Goal: Task Accomplishment & Management: Use online tool/utility

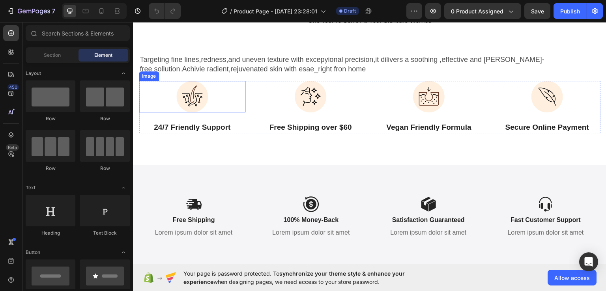
scroll to position [1793, 0]
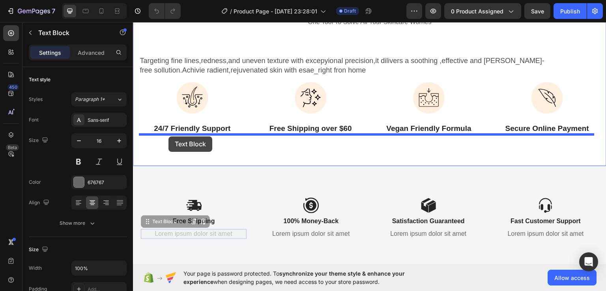
drag, startPoint x: 208, startPoint y: 236, endPoint x: 169, endPoint y: 136, distance: 107.5
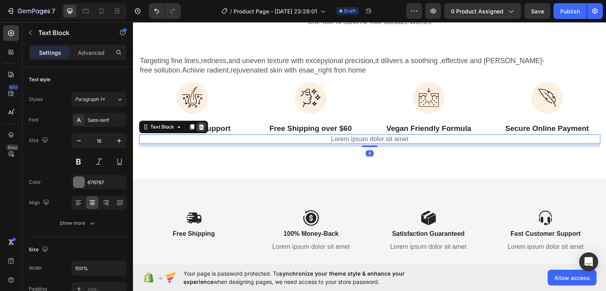
click at [203, 124] on icon at bounding box center [201, 127] width 5 height 6
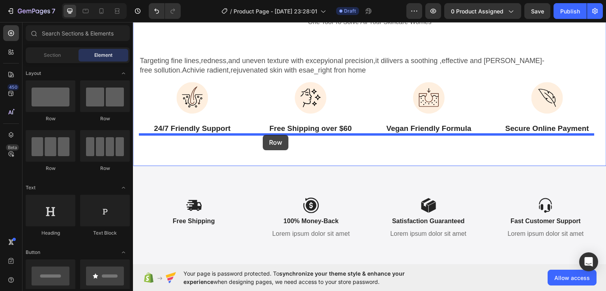
drag, startPoint x: 222, startPoint y: 175, endPoint x: 264, endPoint y: 134, distance: 58.6
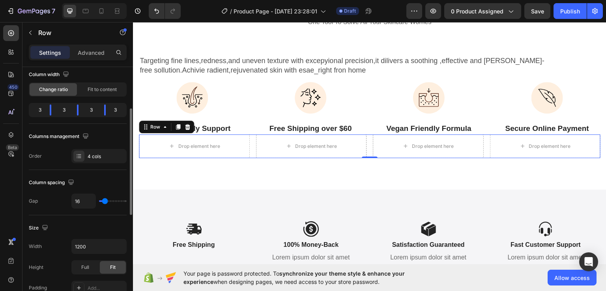
scroll to position [76, 0]
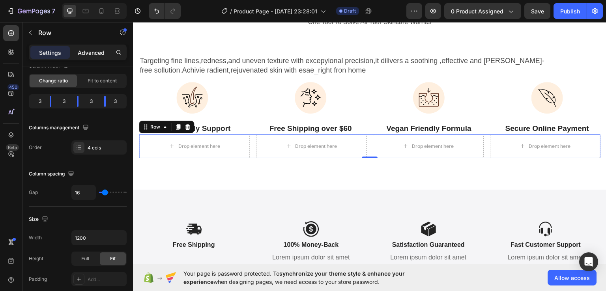
click at [88, 47] on div "Advanced" at bounding box center [90, 52] width 39 height 13
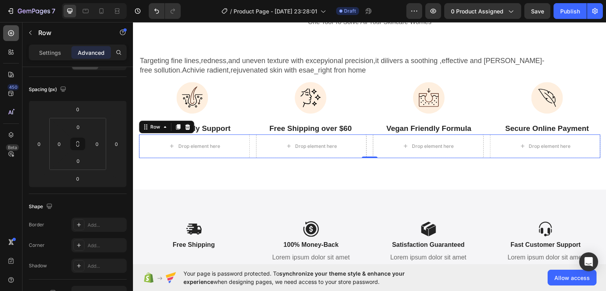
click at [10, 30] on icon at bounding box center [11, 33] width 8 height 8
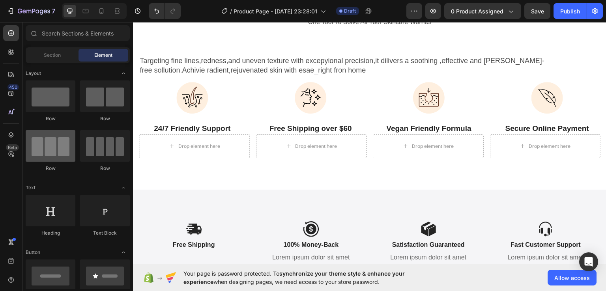
scroll to position [32, 0]
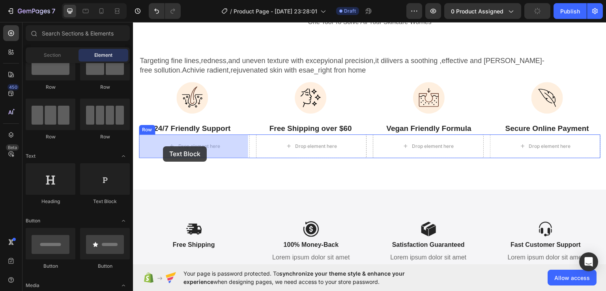
drag, startPoint x: 234, startPoint y: 202, endPoint x: 164, endPoint y: 145, distance: 89.8
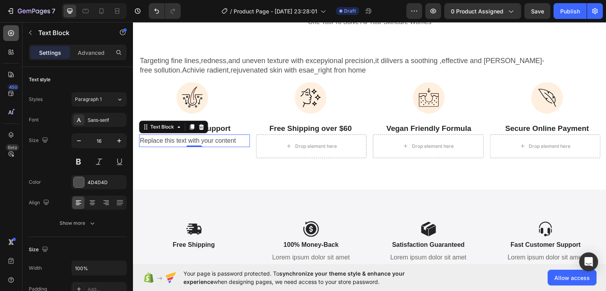
click at [10, 36] on icon at bounding box center [11, 33] width 8 height 8
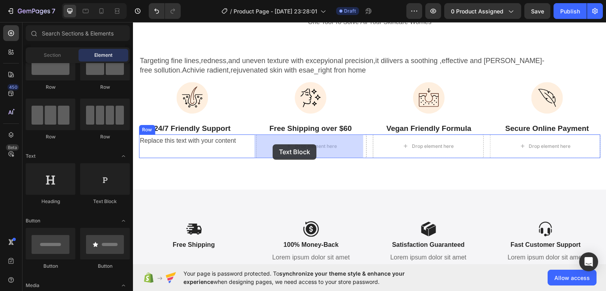
drag, startPoint x: 174, startPoint y: 166, endPoint x: 273, endPoint y: 144, distance: 101.5
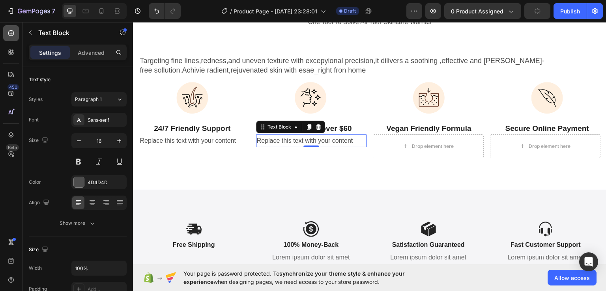
click at [9, 32] on icon at bounding box center [11, 33] width 8 height 8
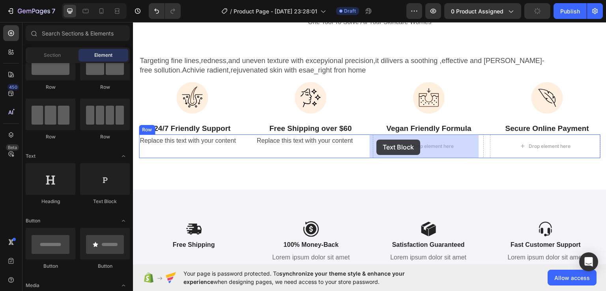
drag, startPoint x: 228, startPoint y: 194, endPoint x: 381, endPoint y: 139, distance: 162.8
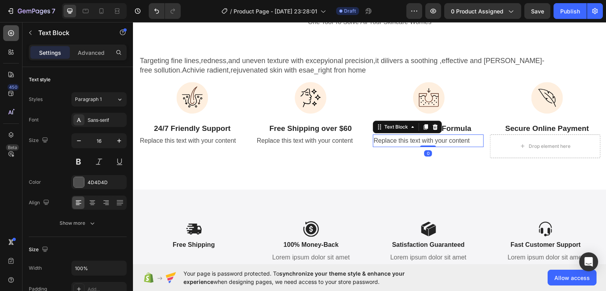
click at [6, 28] on div at bounding box center [11, 33] width 16 height 16
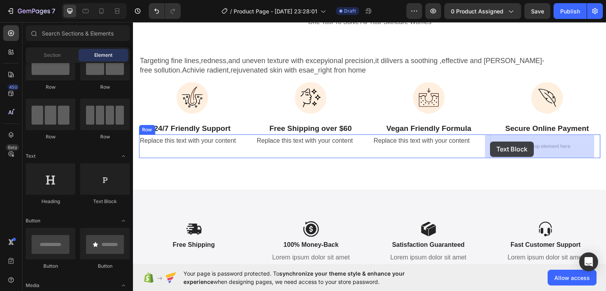
drag, startPoint x: 229, startPoint y: 195, endPoint x: 495, endPoint y: 140, distance: 271.7
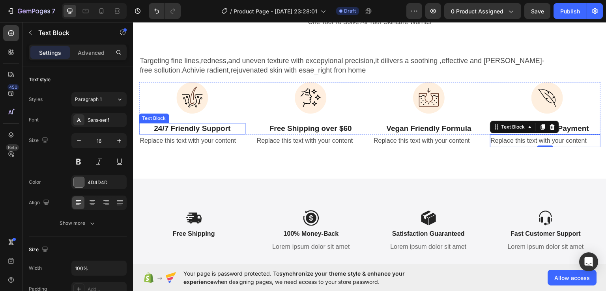
click at [187, 126] on p "24/7 Friendly Support" at bounding box center [192, 129] width 105 height 10
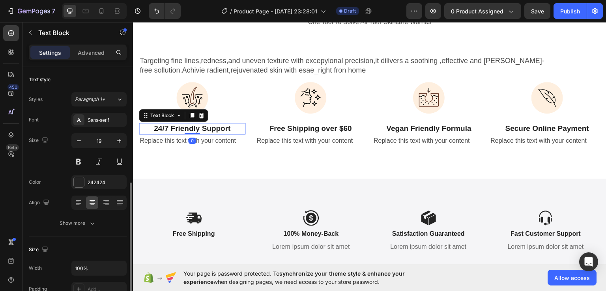
scroll to position [76, 0]
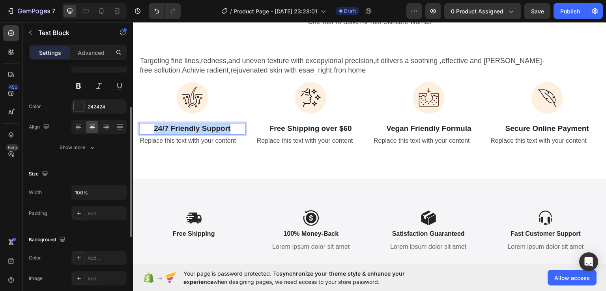
click at [187, 126] on p "24/7 Friendly Support" at bounding box center [192, 129] width 105 height 10
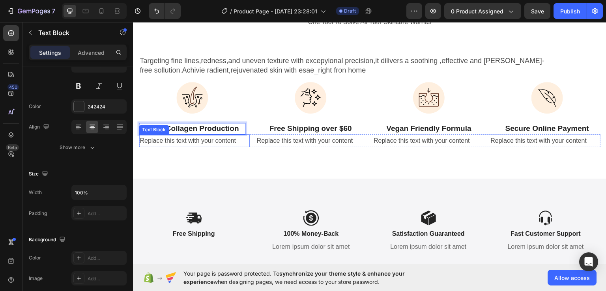
click at [204, 139] on div "Replace this text with your content" at bounding box center [194, 140] width 111 height 13
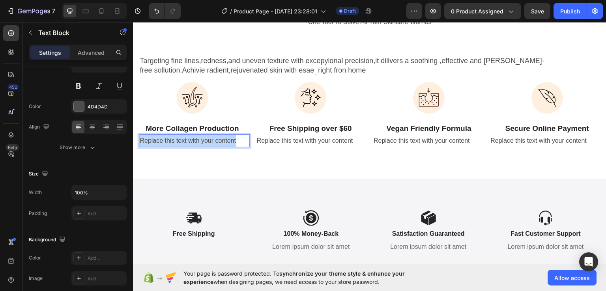
click at [204, 139] on p "Replace this text with your content" at bounding box center [194, 140] width 109 height 11
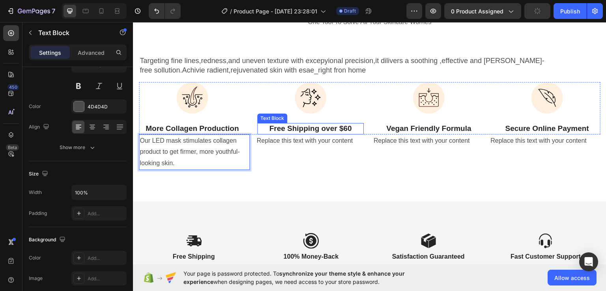
click at [315, 128] on p "Free Shipping over $60" at bounding box center [310, 129] width 105 height 10
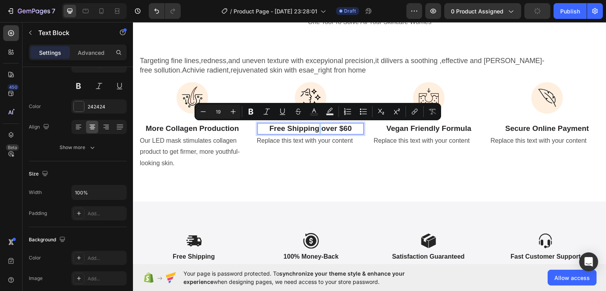
click at [315, 128] on p "Free Shipping over $60" at bounding box center [310, 129] width 105 height 10
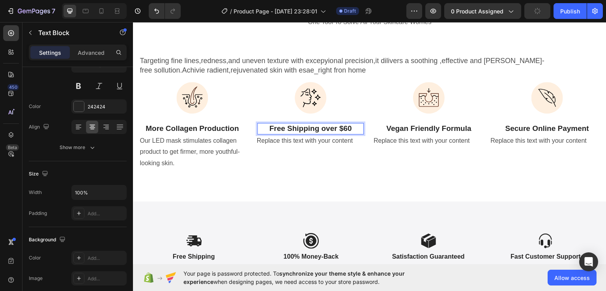
click at [294, 130] on p "Free Shipping over $60" at bounding box center [310, 129] width 105 height 10
click at [309, 143] on div "Replace this text with your content" at bounding box center [311, 140] width 111 height 13
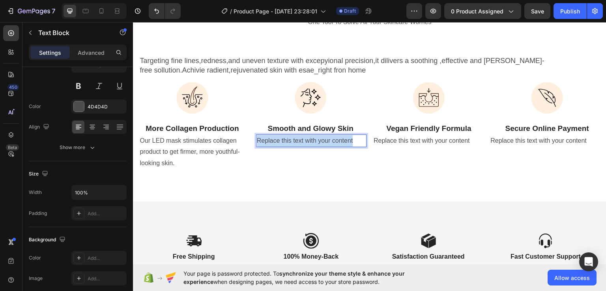
click at [309, 143] on p "Replace this text with your content" at bounding box center [311, 140] width 109 height 11
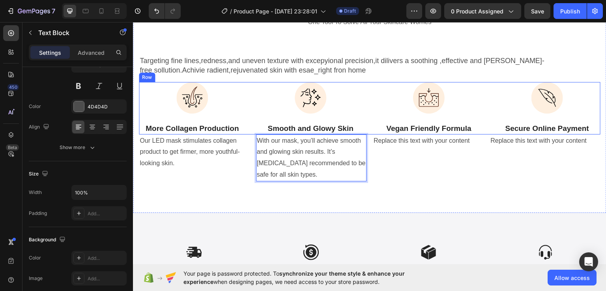
click at [420, 120] on div "Image Vegan Friendly Formula Text Block" at bounding box center [429, 108] width 107 height 52
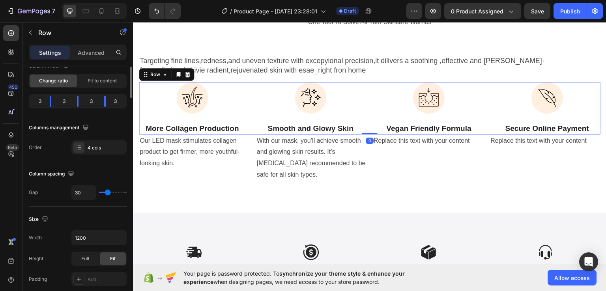
scroll to position [0, 0]
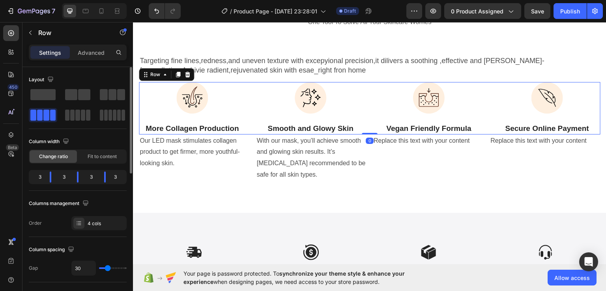
click at [420, 120] on div "Image Vegan Friendly Formula Text Block" at bounding box center [429, 108] width 107 height 52
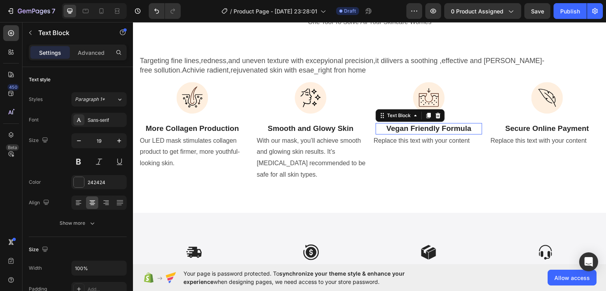
click at [422, 128] on p "Vegan Friendly Formula" at bounding box center [429, 129] width 105 height 10
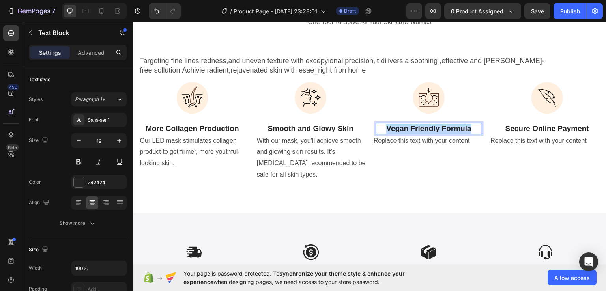
click at [422, 128] on p "Vegan Friendly Formula" at bounding box center [429, 129] width 105 height 10
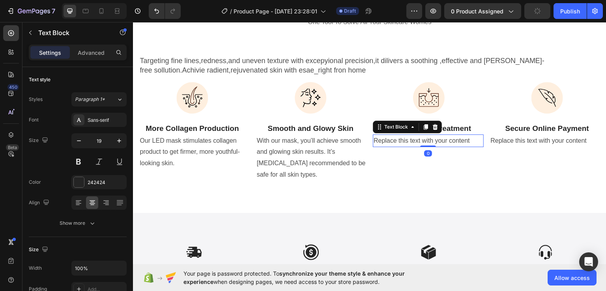
click at [422, 143] on div "Replace this text with your content" at bounding box center [428, 140] width 111 height 13
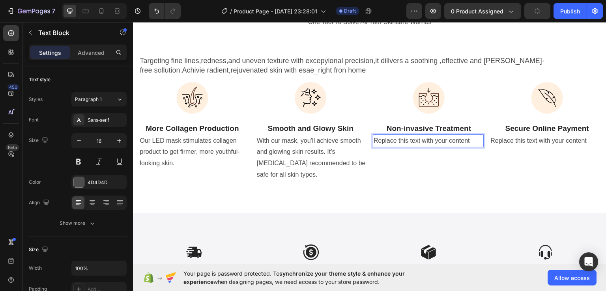
click at [422, 143] on p "Replace this text with your content" at bounding box center [428, 140] width 109 height 11
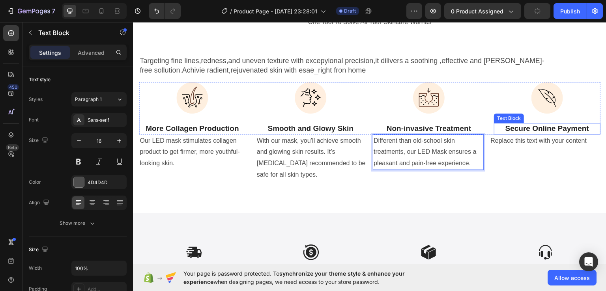
click at [545, 130] on p "Secure Online Payment" at bounding box center [547, 129] width 105 height 10
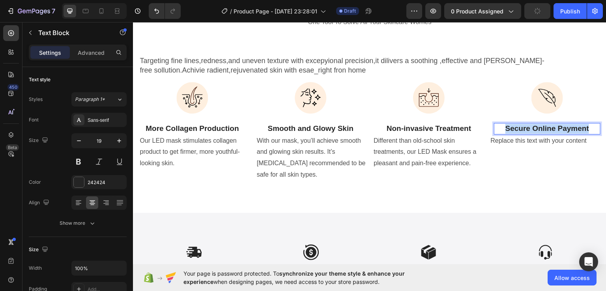
click at [545, 130] on p "Secure Online Payment" at bounding box center [547, 129] width 105 height 10
click at [549, 147] on div "Replace this text with your content" at bounding box center [545, 140] width 111 height 13
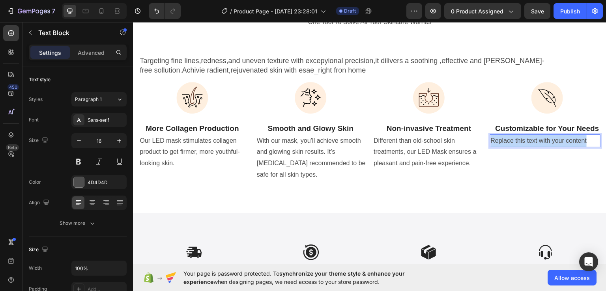
click at [549, 146] on p "Replace this text with your content" at bounding box center [545, 140] width 109 height 11
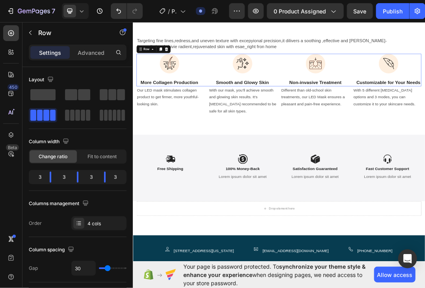
drag, startPoint x: 394, startPoint y: 114, endPoint x: 377, endPoint y: 19, distance: 96.6
click at [377, 19] on div "Three [MEDICAL_DATA] Modes for Beautiful Skin Heading One Tool To Solve All You…" at bounding box center [370, 74] width 462 height 204
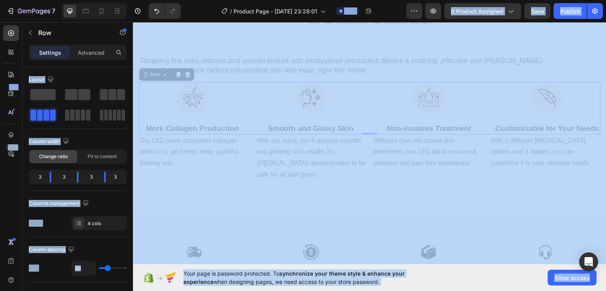
drag, startPoint x: 205, startPoint y: 16, endPoint x: 93, endPoint y: -31, distance: 121.7
click at [93, 0] on html "7 Version history / Product Page - [DATE] 23:28:01 Draft Preview 0 product assi…" at bounding box center [303, 0] width 606 height 0
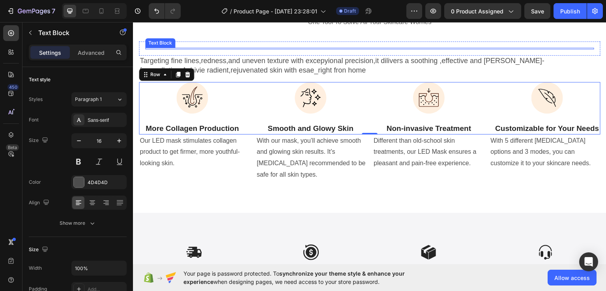
click at [249, 47] on div at bounding box center [369, 48] width 449 height 2
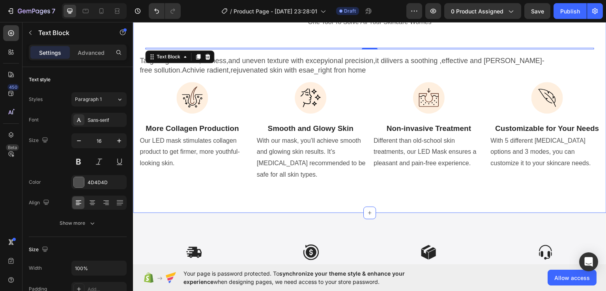
click at [279, 204] on div "Three [MEDICAL_DATA] Modes for Beautiful Skin Heading One Tool To Solve All You…" at bounding box center [370, 79] width 474 height 267
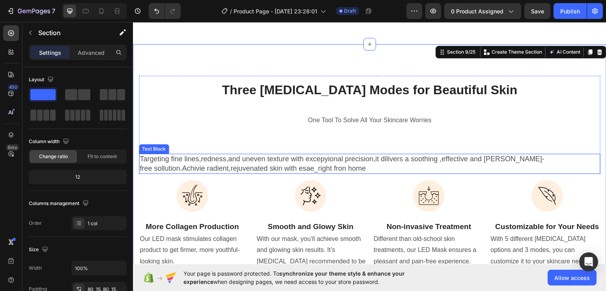
scroll to position [1694, 0]
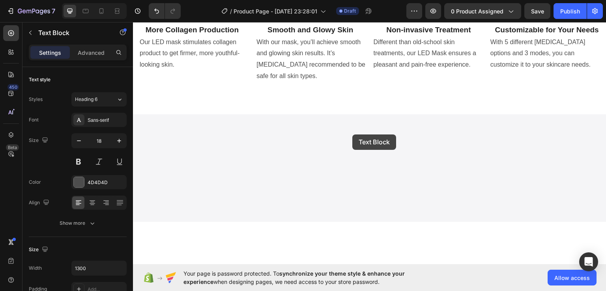
drag, startPoint x: 352, startPoint y: 156, endPoint x: 352, endPoint y: 135, distance: 21.3
click at [352, 135] on div "Header Easy Returns Text block Icon Icon Icon Icon Icon Icon List Hoz 6000+ Cli…" at bounding box center [370, 195] width 474 height 3735
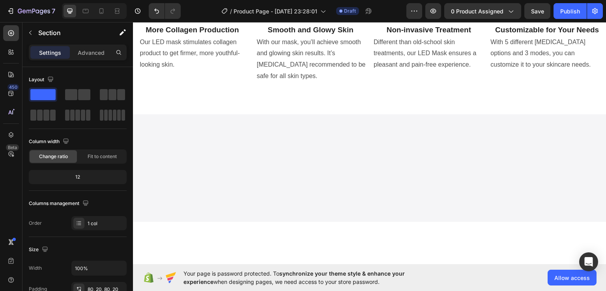
click at [352, 135] on div at bounding box center [370, 168] width 474 height 108
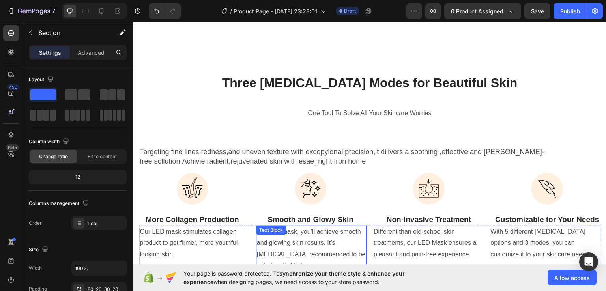
scroll to position [1701, 0]
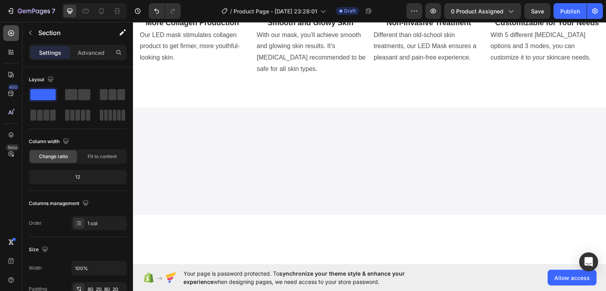
click at [10, 34] on icon at bounding box center [11, 33] width 8 height 8
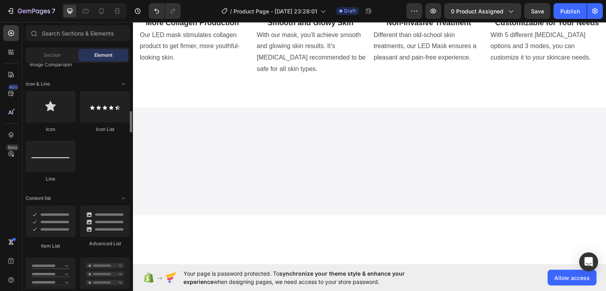
scroll to position [498, 0]
click at [53, 149] on div at bounding box center [51, 156] width 50 height 32
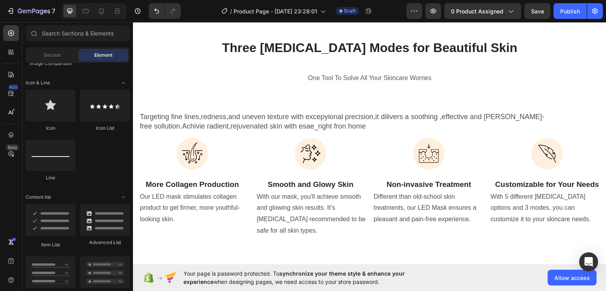
scroll to position [1726, 0]
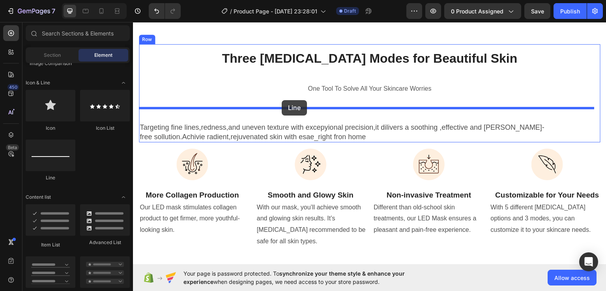
drag, startPoint x: 215, startPoint y: 171, endPoint x: 296, endPoint y: 97, distance: 109.2
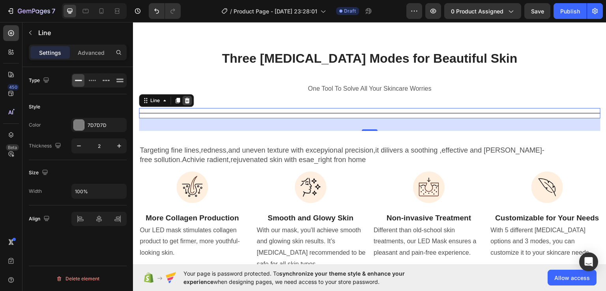
click at [189, 97] on icon at bounding box center [187, 100] width 6 height 6
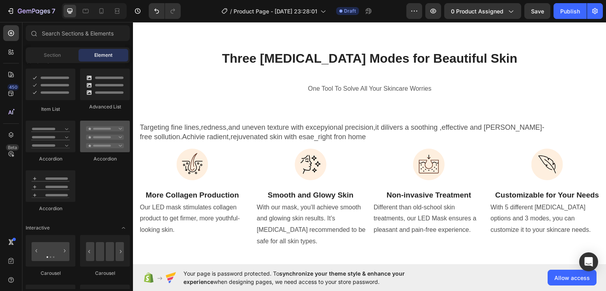
scroll to position [481, 0]
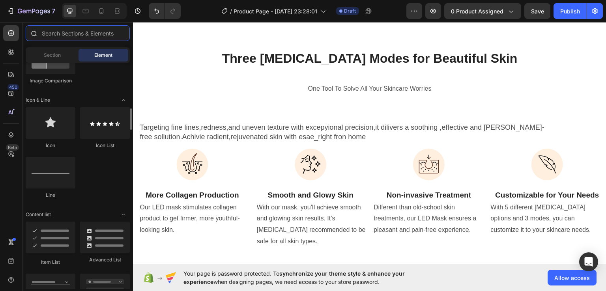
click at [51, 35] on input "text" at bounding box center [78, 33] width 104 height 16
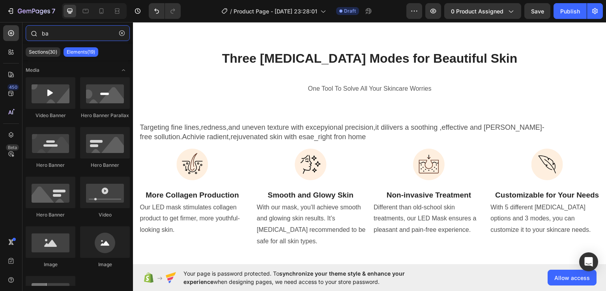
type input "b"
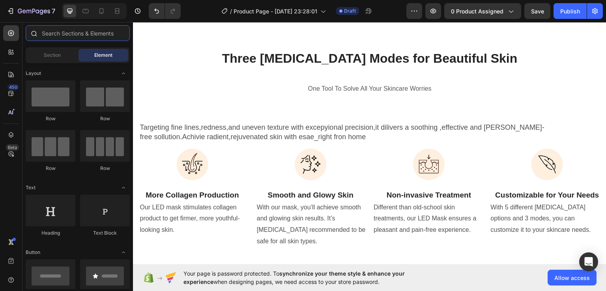
click at [49, 34] on input "text" at bounding box center [78, 33] width 104 height 16
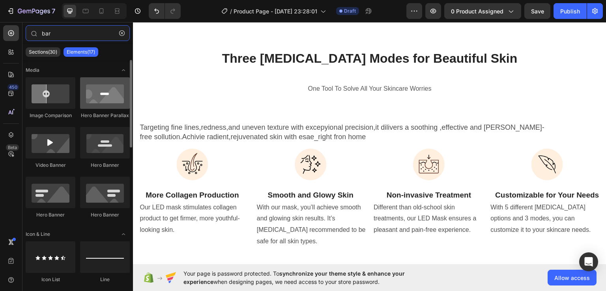
type input "bar"
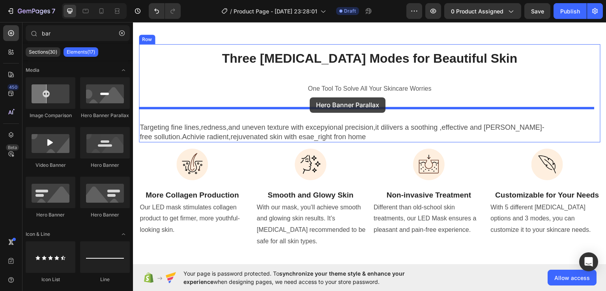
drag, startPoint x: 240, startPoint y: 114, endPoint x: 310, endPoint y: 97, distance: 72.2
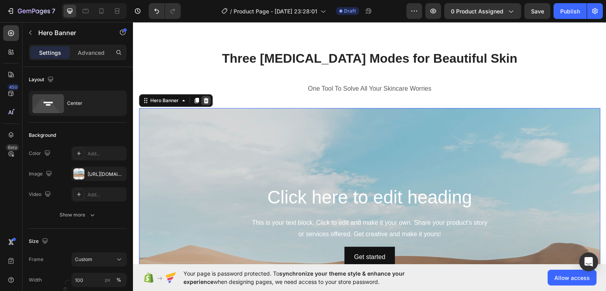
click at [207, 98] on icon at bounding box center [206, 100] width 5 height 6
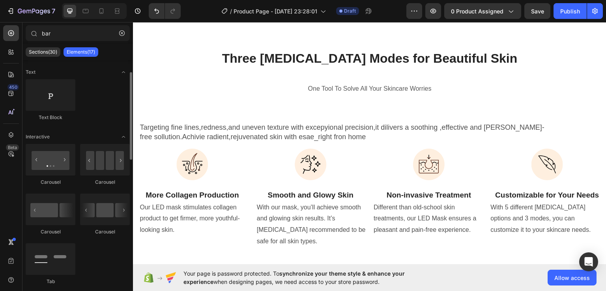
scroll to position [0, 0]
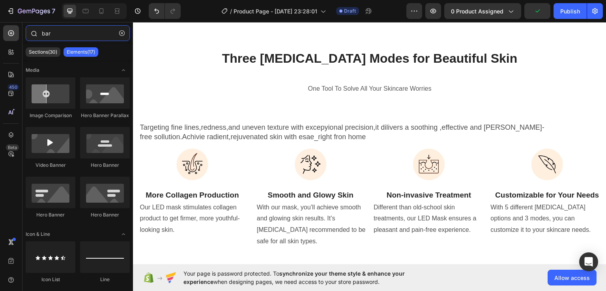
click at [47, 35] on input "bar" at bounding box center [78, 33] width 104 height 16
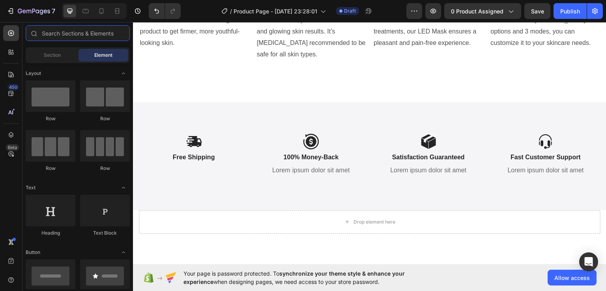
scroll to position [1858, 0]
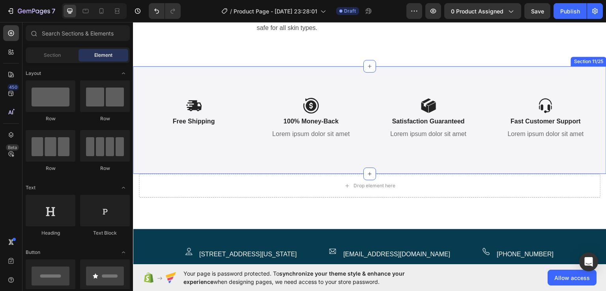
click at [343, 75] on div "Icon Free Shipping Text Block Icon 100% Money-Back Text Block Lorem ipsum dolor…" at bounding box center [370, 120] width 474 height 108
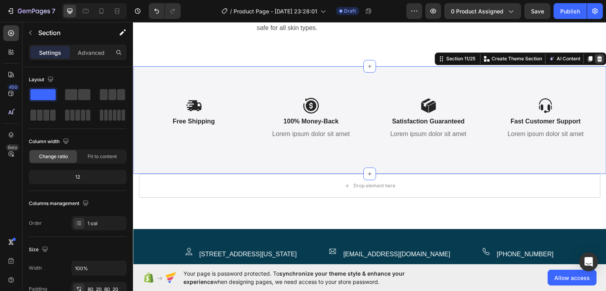
click at [595, 63] on div at bounding box center [599, 58] width 9 height 9
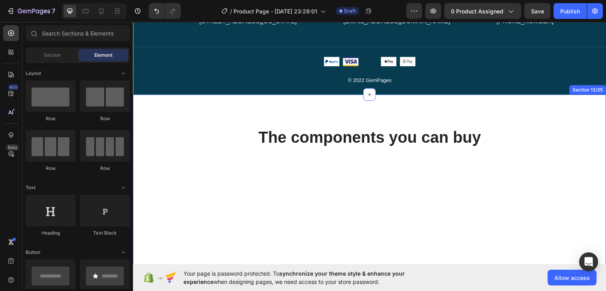
scroll to position [1999, 0]
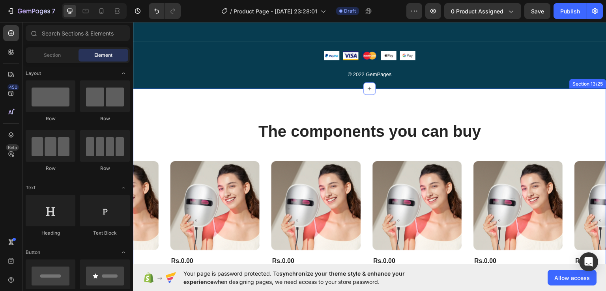
click at [358, 100] on div "The components you can buy Heading Product Images Rs.0.00 Product Price Product…" at bounding box center [370, 222] width 474 height 268
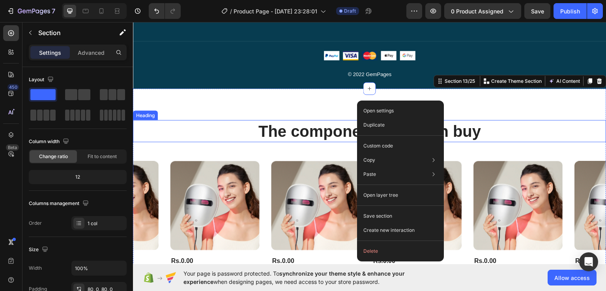
click at [289, 138] on h2 "The components you can buy" at bounding box center [370, 131] width 474 height 22
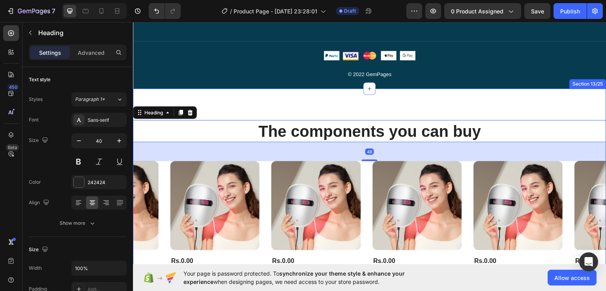
click at [304, 105] on div "The components you can buy Heading 48 Product Images Rs.0.00 Product Price Prod…" at bounding box center [370, 222] width 474 height 268
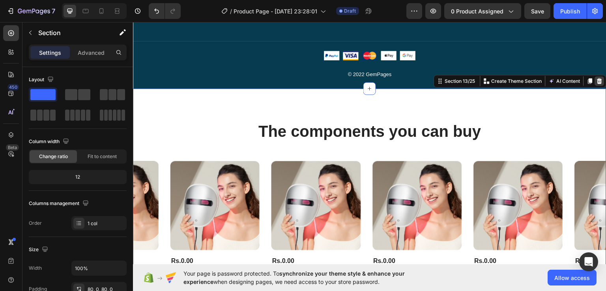
click at [597, 78] on icon at bounding box center [600, 81] width 6 height 6
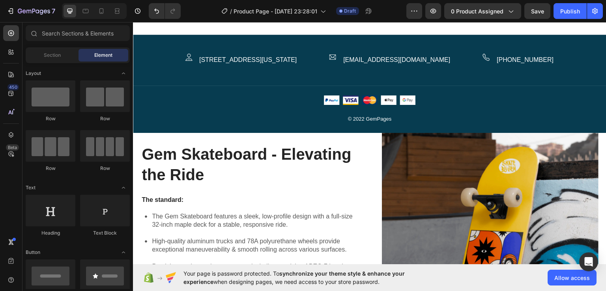
scroll to position [1956, 0]
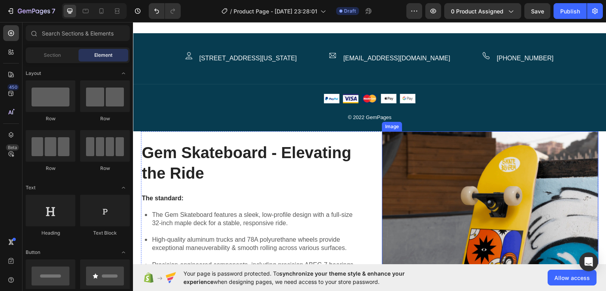
click at [537, 133] on img at bounding box center [490, 209] width 217 height 157
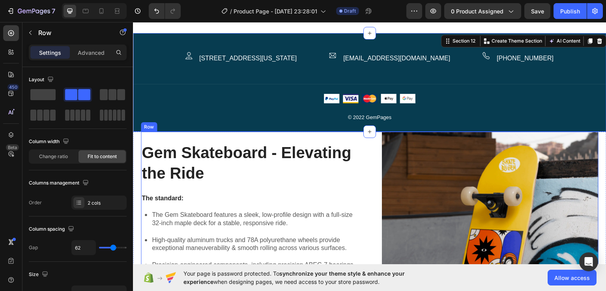
click at [365, 160] on div "Gem Skateboard - Elevating the Ride Heading The standard: Text Block The Gem Sk…" at bounding box center [370, 209] width 458 height 157
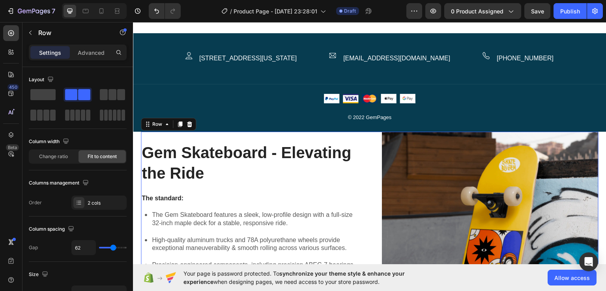
click at [365, 160] on div "Gem Skateboard - Elevating the Ride Heading The standard: Text Block The Gem Sk…" at bounding box center [370, 209] width 458 height 157
click at [370, 133] on div "Gem Skateboard - Elevating the Ride Heading The standard: Text Block The Gem Sk…" at bounding box center [370, 209] width 458 height 157
click at [375, 131] on div "Gem Skateboard - Elevating the Ride Heading The standard: Text Block The Gem Sk…" at bounding box center [370, 209] width 458 height 157
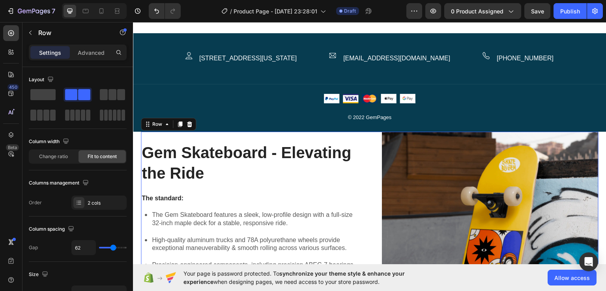
click at [375, 131] on div "Gem Skateboard - Elevating the Ride Heading The standard: Text Block The Gem Sk…" at bounding box center [370, 209] width 458 height 157
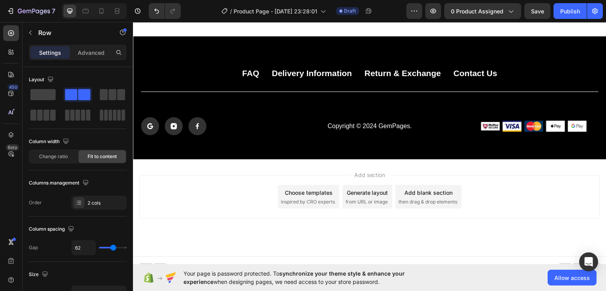
scroll to position [3368, 0]
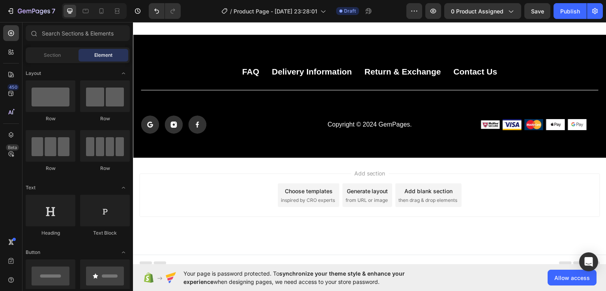
click at [311, 204] on span "inspired by CRO experts" at bounding box center [308, 200] width 54 height 7
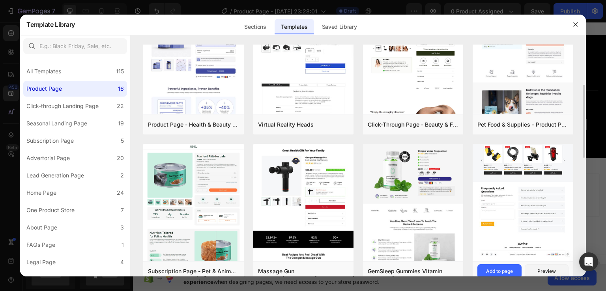
scroll to position [68, 0]
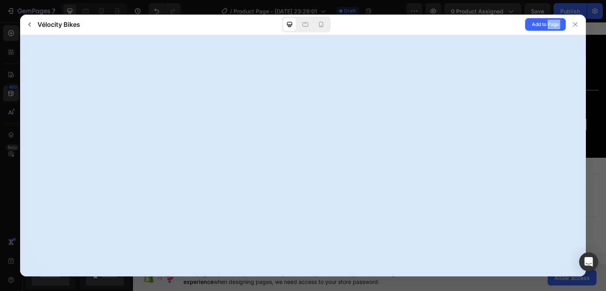
click at [528, 216] on div at bounding box center [303, 156] width 566 height 242
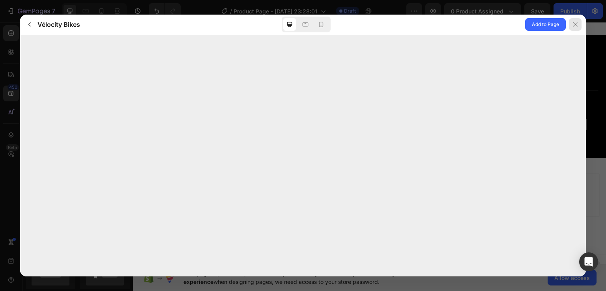
click at [572, 21] on icon at bounding box center [575, 24] width 6 height 6
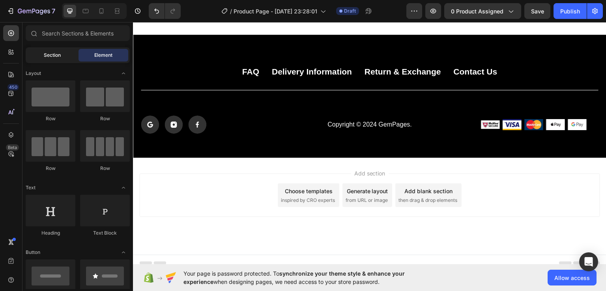
click at [45, 53] on span "Section" at bounding box center [52, 55] width 17 height 7
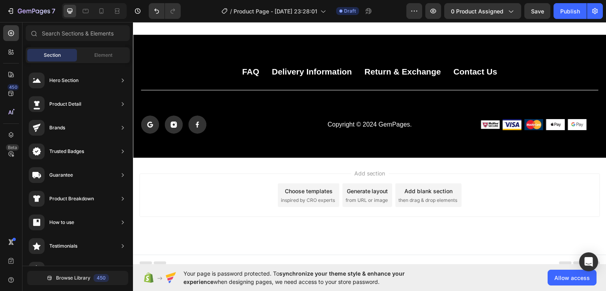
click at [45, 53] on span "Section" at bounding box center [52, 55] width 17 height 7
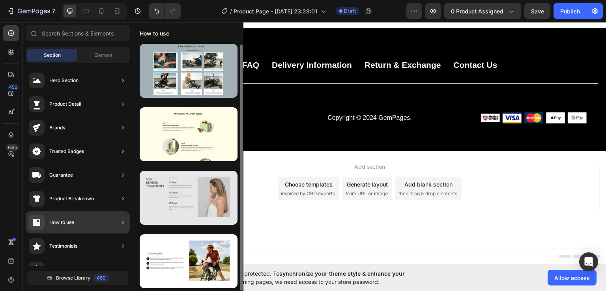
scroll to position [3399, 0]
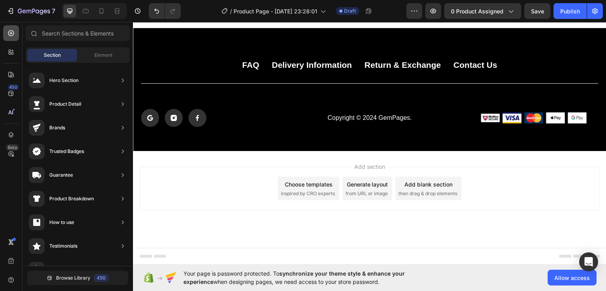
click at [9, 30] on icon at bounding box center [11, 33] width 8 height 8
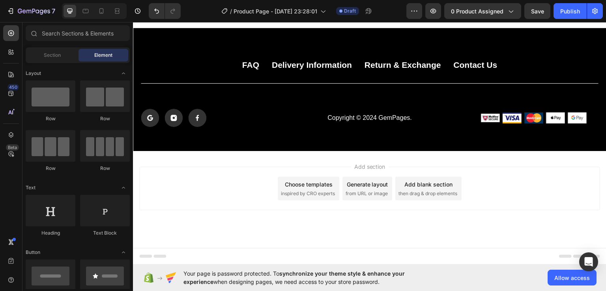
click at [307, 187] on div "Choose templates" at bounding box center [309, 184] width 48 height 8
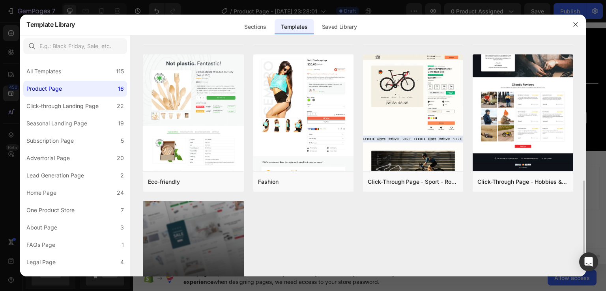
scroll to position [433, 0]
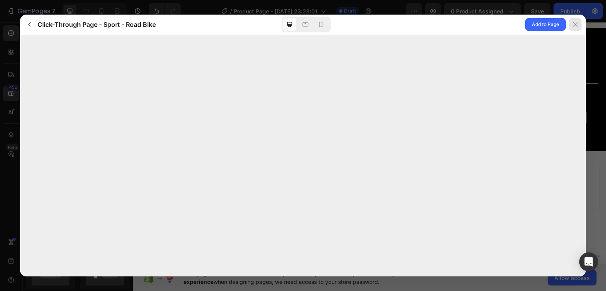
click at [575, 28] on div at bounding box center [575, 24] width 13 height 13
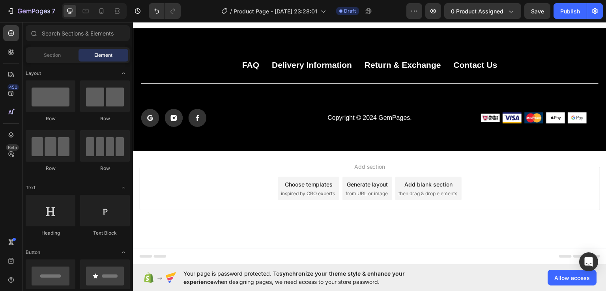
click at [321, 186] on div "Choose templates" at bounding box center [309, 184] width 48 height 8
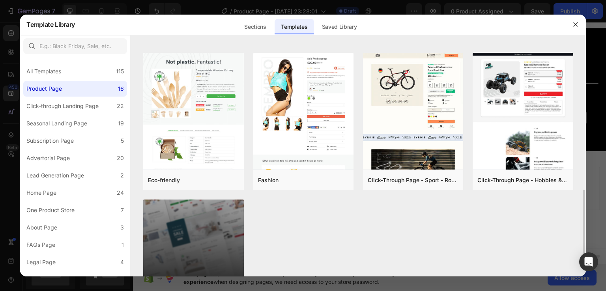
scroll to position [502, 0]
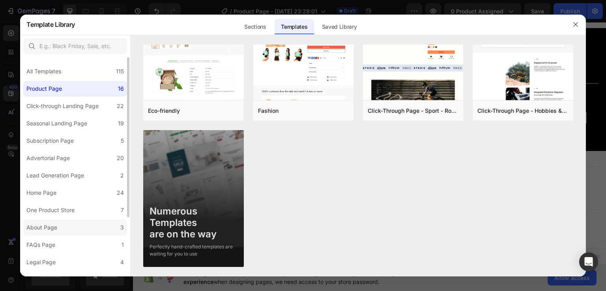
click at [51, 229] on div "About Page" at bounding box center [41, 227] width 31 height 9
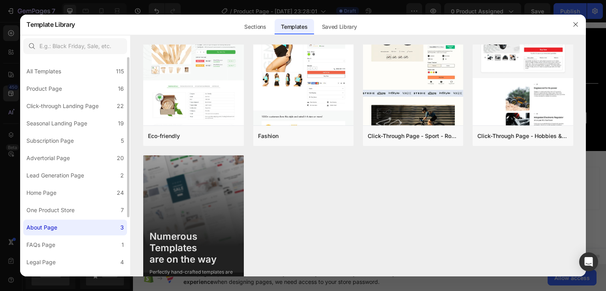
scroll to position [0, 0]
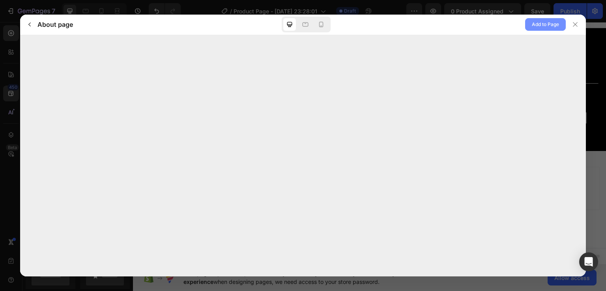
click at [542, 20] on span "Add to Page" at bounding box center [545, 24] width 27 height 9
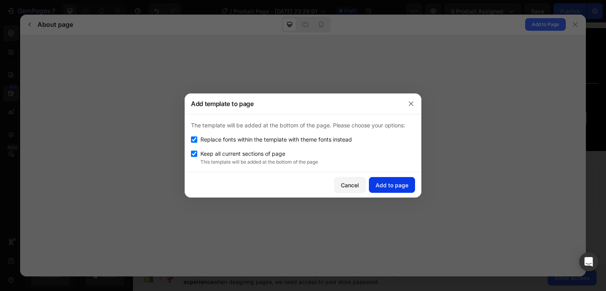
click at [385, 182] on div "Add to page" at bounding box center [392, 185] width 33 height 8
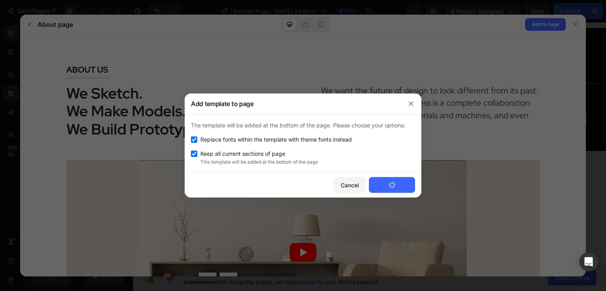
scroll to position [1149, 0]
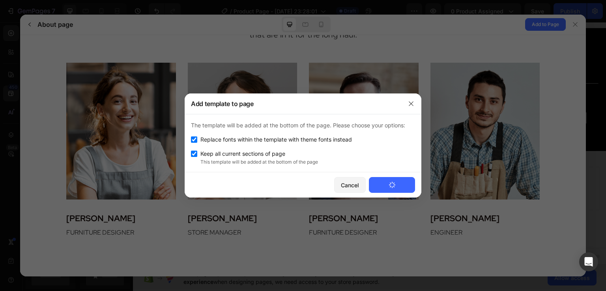
click at [0, 0] on img at bounding box center [0, 0] width 0 height 0
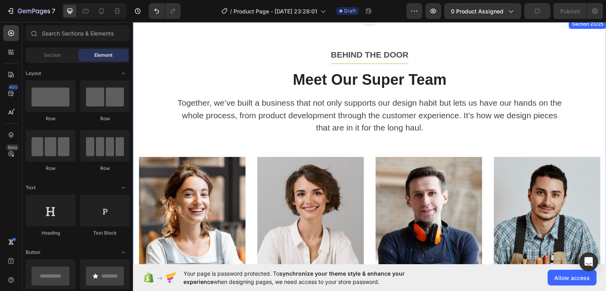
scroll to position [4309, 0]
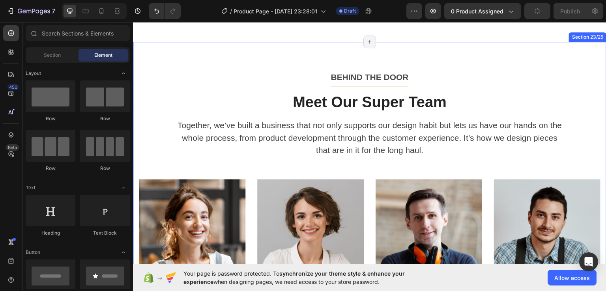
click at [412, 90] on div "BEHIND THE DOOR Text block Title Line Meet Our Super Team Heading Together, we’…" at bounding box center [370, 211] width 474 height 340
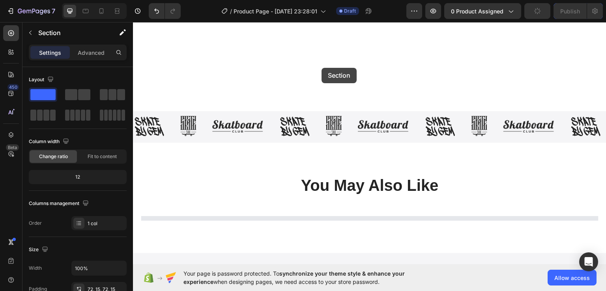
scroll to position [2365, 0]
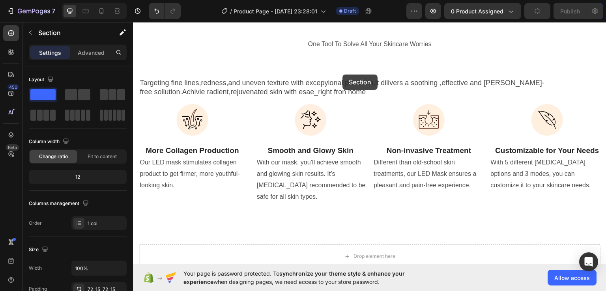
drag, startPoint x: 412, startPoint y: 90, endPoint x: 342, endPoint y: 76, distance: 70.9
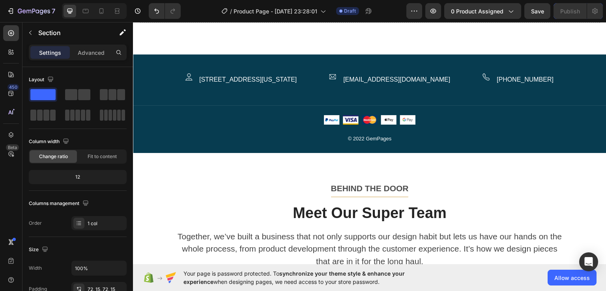
scroll to position [1936, 0]
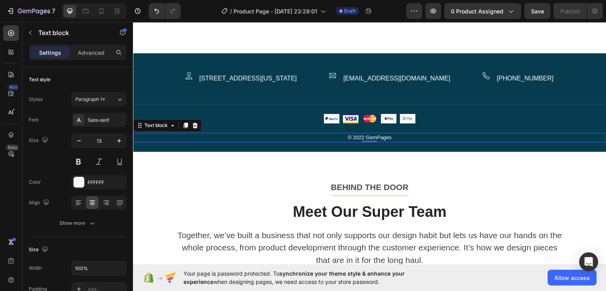
click at [269, 141] on div "© 2022 GemPages" at bounding box center [370, 137] width 474 height 9
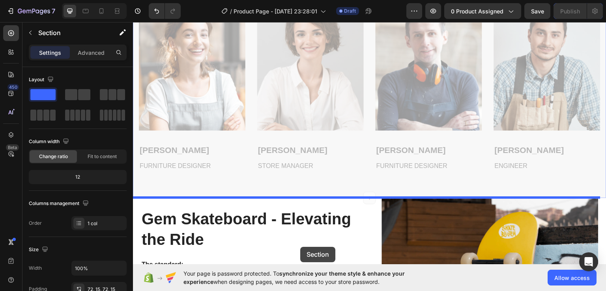
drag, startPoint x: 278, startPoint y: 151, endPoint x: 300, endPoint y: 247, distance: 98.4
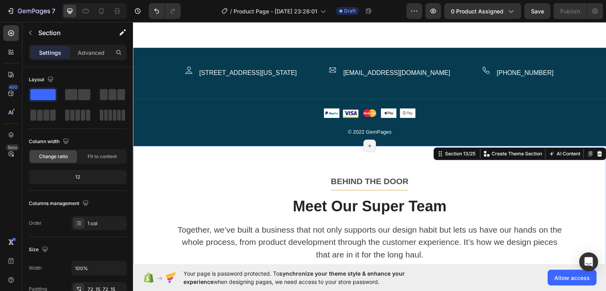
scroll to position [1921, 0]
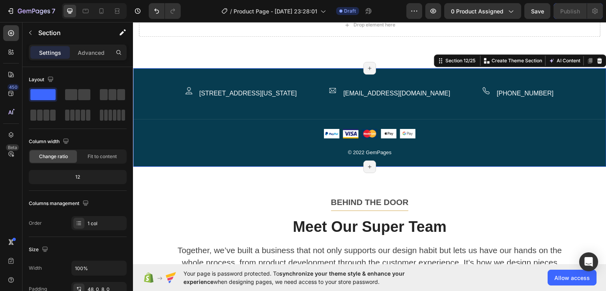
click at [325, 79] on div "Image [STREET_ADDRESS][US_STATE] Text block Row Image [EMAIL_ADDRESS][DOMAIN_NA…" at bounding box center [370, 117] width 474 height 98
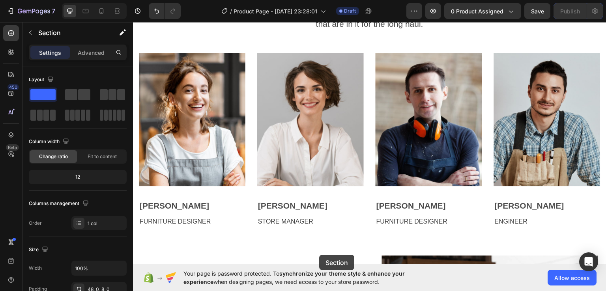
drag, startPoint x: 334, startPoint y: 83, endPoint x: 319, endPoint y: 255, distance: 172.7
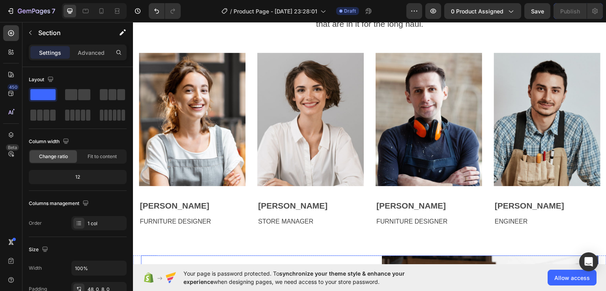
scroll to position [2196, 0]
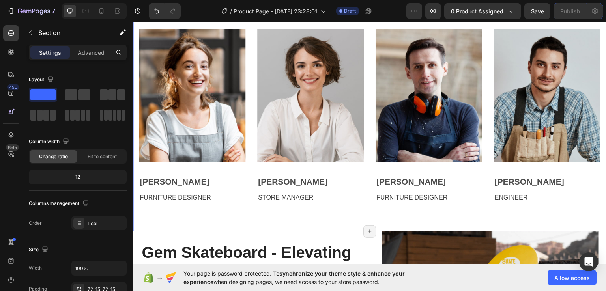
click at [316, 216] on div "BEHIND THE DOOR Text block Title Line Meet Our Super Team Heading Together, we’…" at bounding box center [370, 61] width 474 height 340
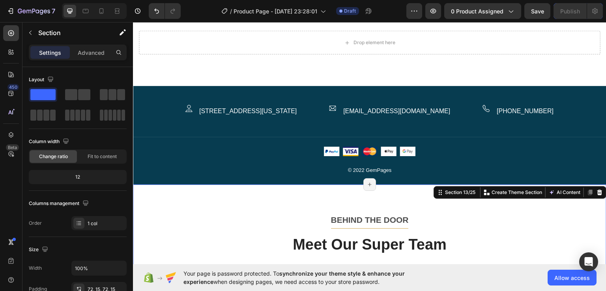
scroll to position [1904, 0]
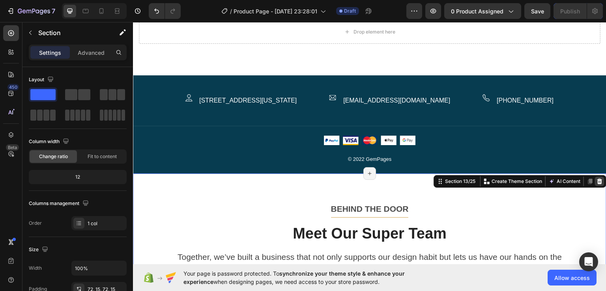
click at [597, 184] on icon at bounding box center [600, 181] width 6 height 6
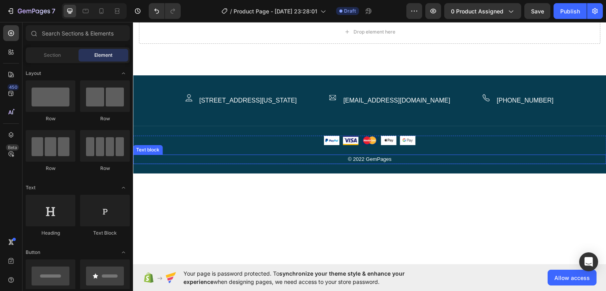
click at [584, 163] on p "© 2022 GemPages" at bounding box center [370, 159] width 472 height 8
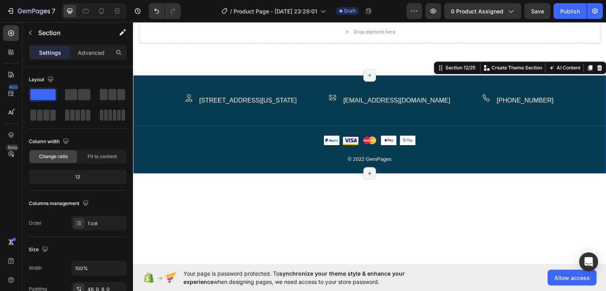
click at [587, 170] on div "Image [STREET_ADDRESS][US_STATE] Text block Row Image [EMAIL_ADDRESS][DOMAIN_NA…" at bounding box center [370, 132] width 474 height 76
click at [598, 70] on icon at bounding box center [600, 68] width 5 height 6
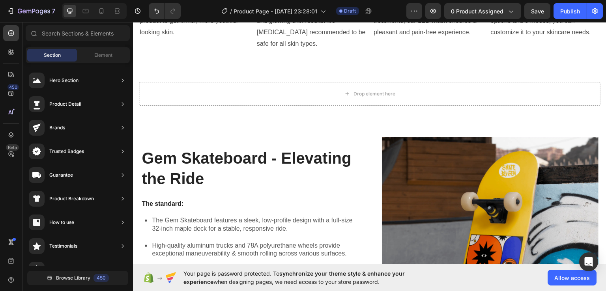
scroll to position [1857, 0]
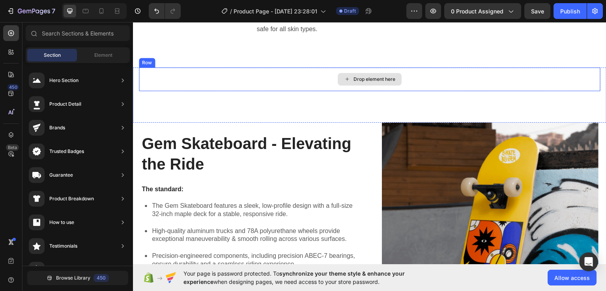
click at [414, 85] on div "Drop element here" at bounding box center [370, 79] width 462 height 24
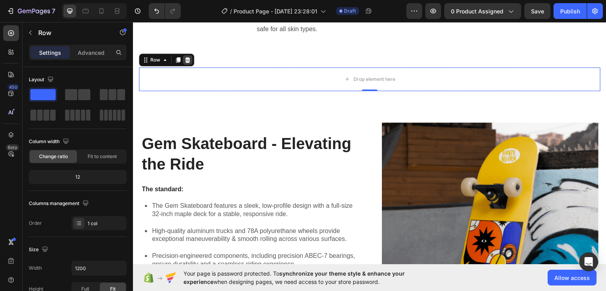
click at [189, 62] on icon at bounding box center [187, 60] width 5 height 6
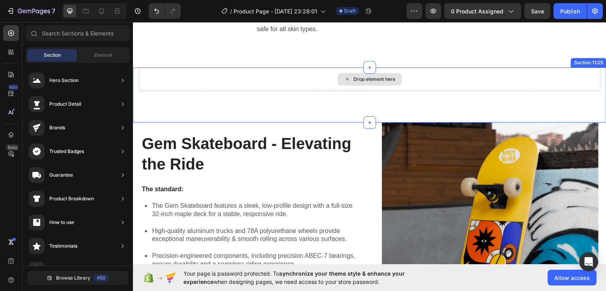
click at [246, 89] on div "Drop element here" at bounding box center [370, 79] width 462 height 24
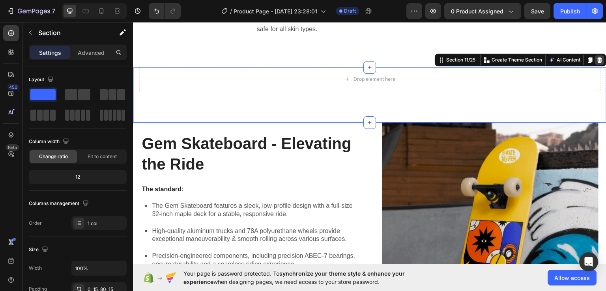
click at [597, 63] on icon at bounding box center [600, 59] width 6 height 6
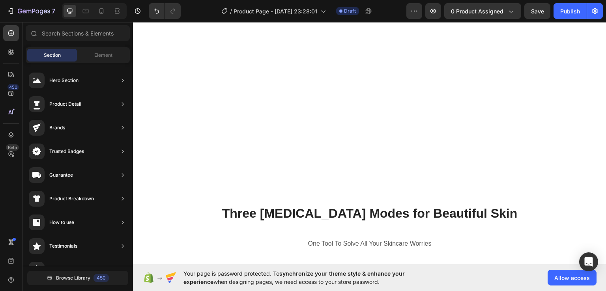
scroll to position [1489, 0]
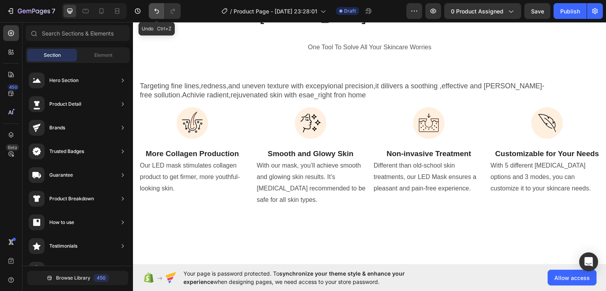
click at [159, 9] on icon "Undo/Redo" at bounding box center [157, 11] width 8 height 8
click at [155, 11] on icon "Undo/Redo" at bounding box center [157, 11] width 8 height 8
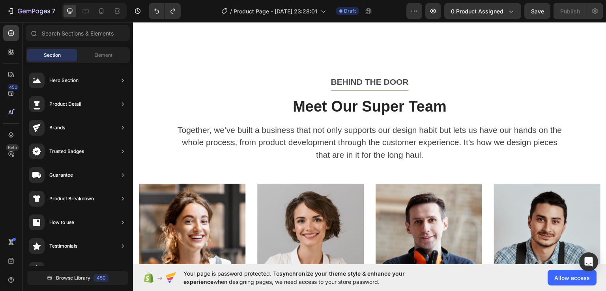
scroll to position [4676, 0]
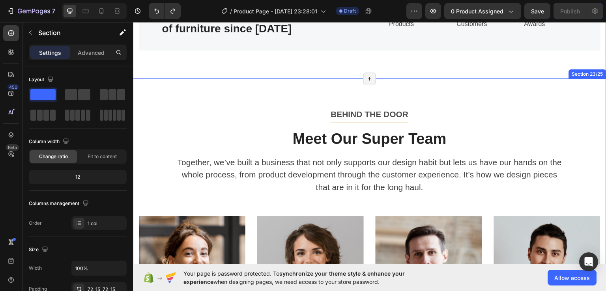
click at [258, 135] on div "BEHIND THE DOOR Text block Title Line Meet Our Super Team Heading Together, we’…" at bounding box center [370, 249] width 474 height 340
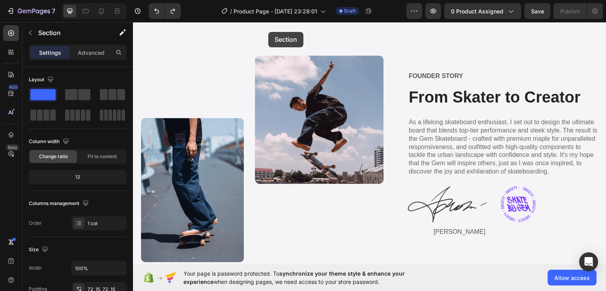
scroll to position [2720, 0]
